Goal: Information Seeking & Learning: Learn about a topic

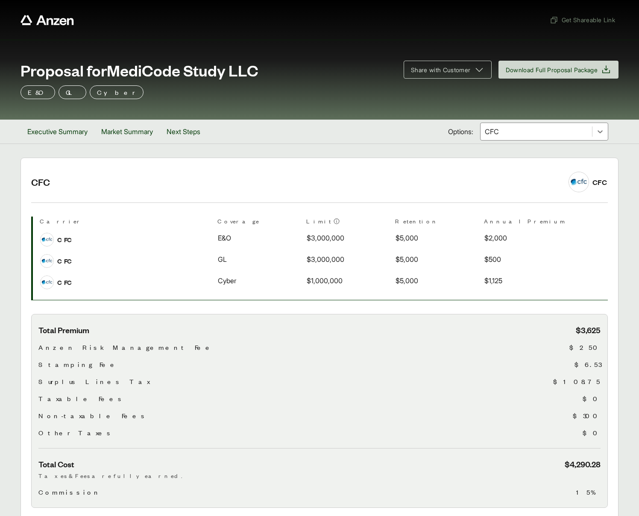
scroll to position [55, 0]
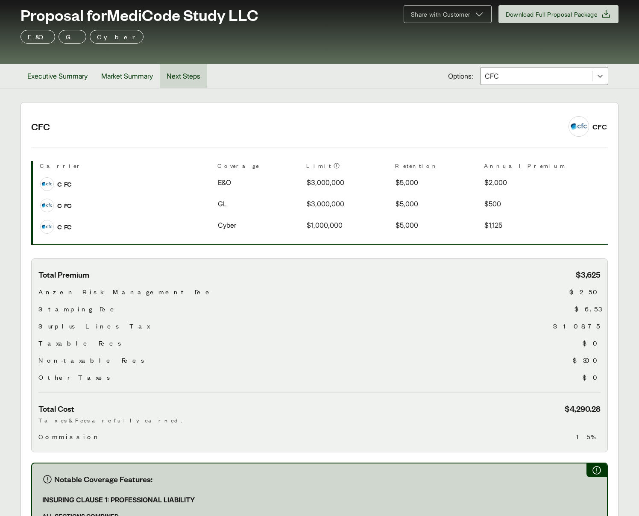
click at [198, 76] on button "Next Steps" at bounding box center [183, 76] width 47 height 24
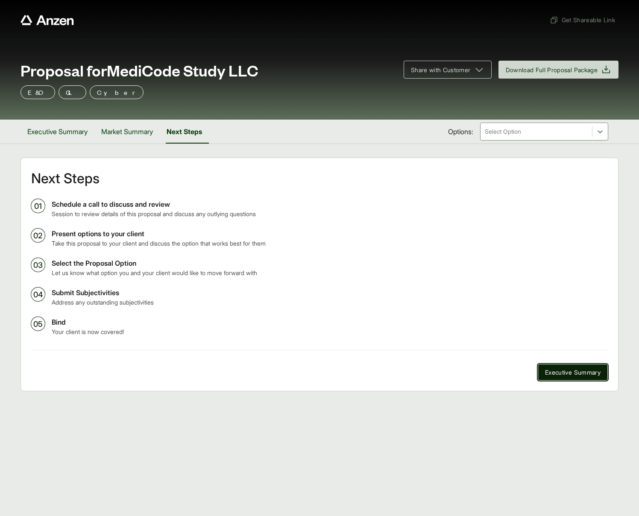
click at [556, 371] on span "Executive Summary" at bounding box center [572, 372] width 55 height 9
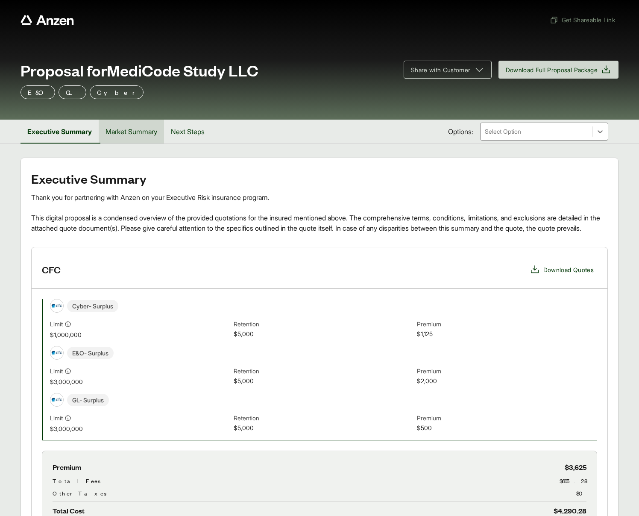
click at [140, 132] on button "Market Summary" at bounding box center [131, 132] width 65 height 24
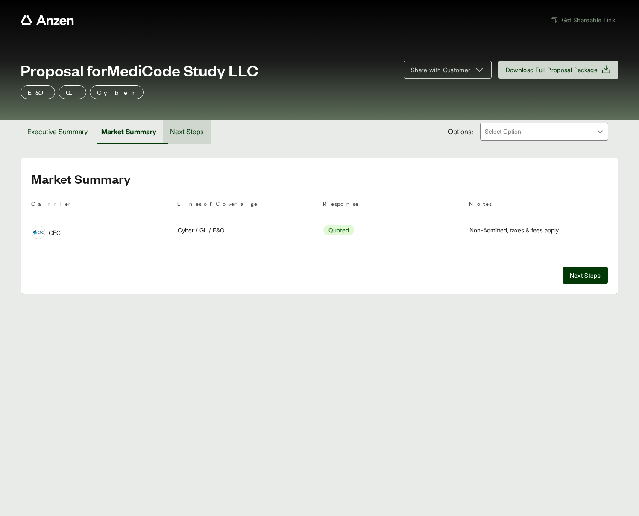
click at [184, 137] on button "Next Steps" at bounding box center [186, 132] width 47 height 24
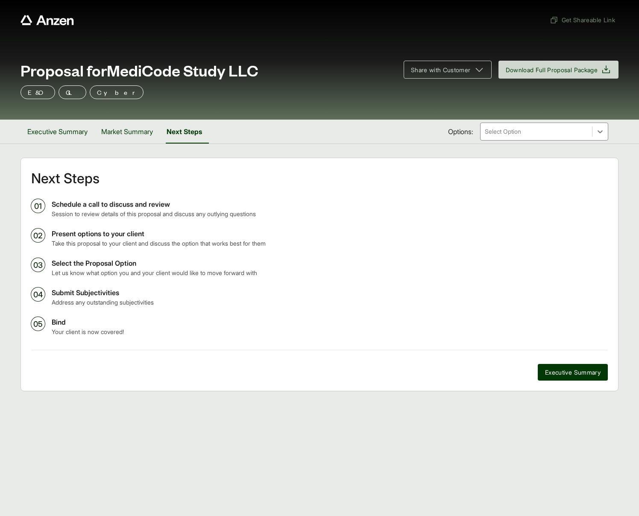
click at [39, 322] on ol "01 Schedule a call to discuss and review Session to review details of this prop…" at bounding box center [319, 267] width 576 height 137
click at [47, 292] on ol "01 Schedule a call to discuss and review Session to review details of this prop…" at bounding box center [319, 267] width 576 height 137
click at [605, 129] on div at bounding box center [599, 131] width 15 height 15
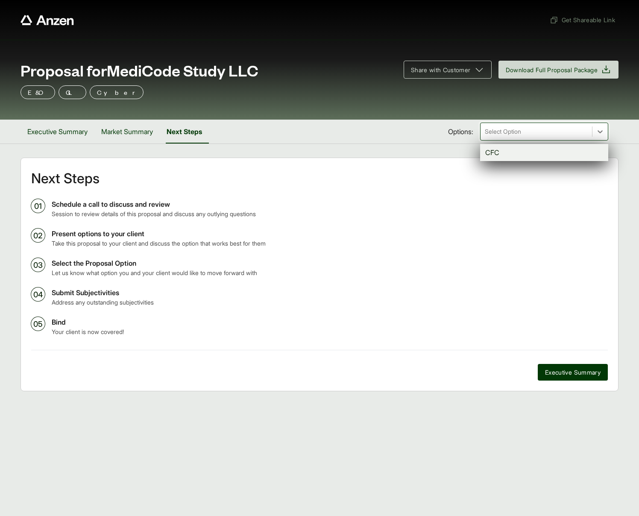
click at [389, 128] on div "Executive Summary Market Summary Next Steps Options: option CFC focused, 1 of 1…" at bounding box center [319, 132] width 598 height 24
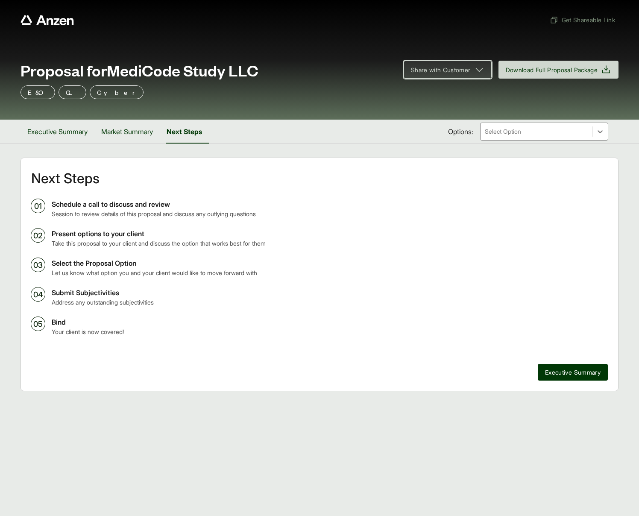
click at [406, 75] on button "Share with Customer" at bounding box center [447, 70] width 88 height 18
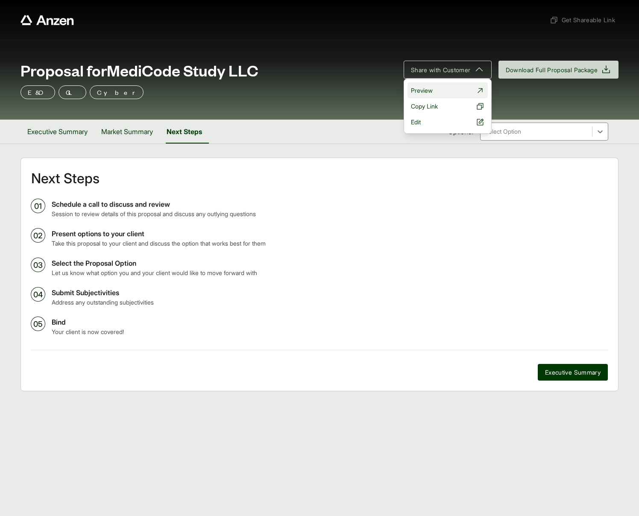
click at [432, 87] on link "Preview" at bounding box center [447, 90] width 80 height 16
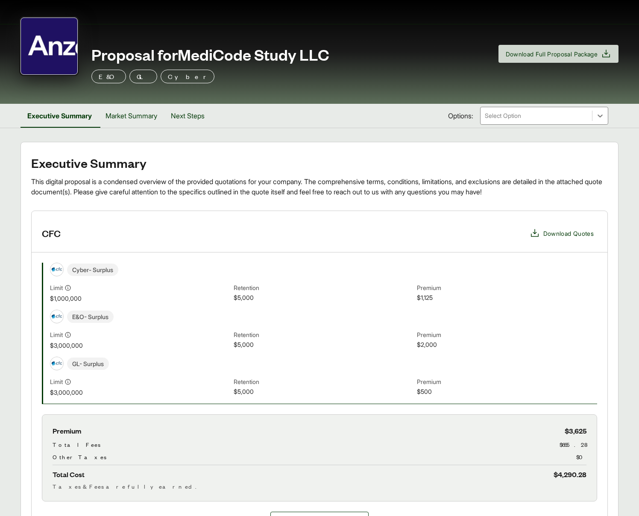
click at [555, 130] on div "Proposal for MediCode Study LLC Download Full Proposal Package E&O GL Cyber Exe…" at bounding box center [319, 355] width 639 height 710
click at [137, 121] on button "Market Summary" at bounding box center [131, 116] width 65 height 24
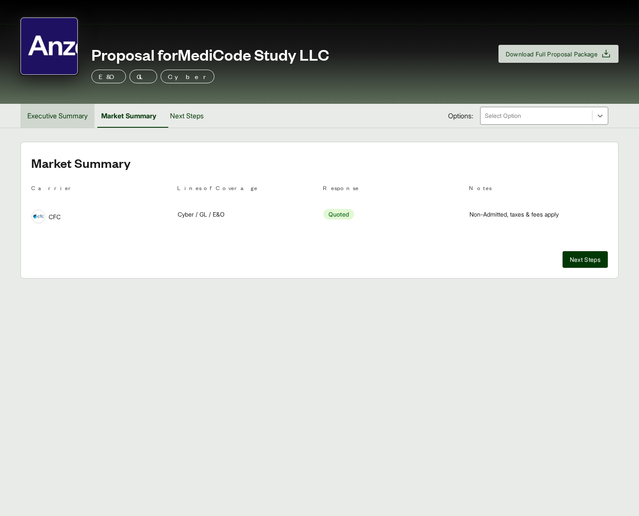
click at [75, 118] on button "Executive Summary" at bounding box center [57, 116] width 74 height 24
